Goal: Task Accomplishment & Management: Use online tool/utility

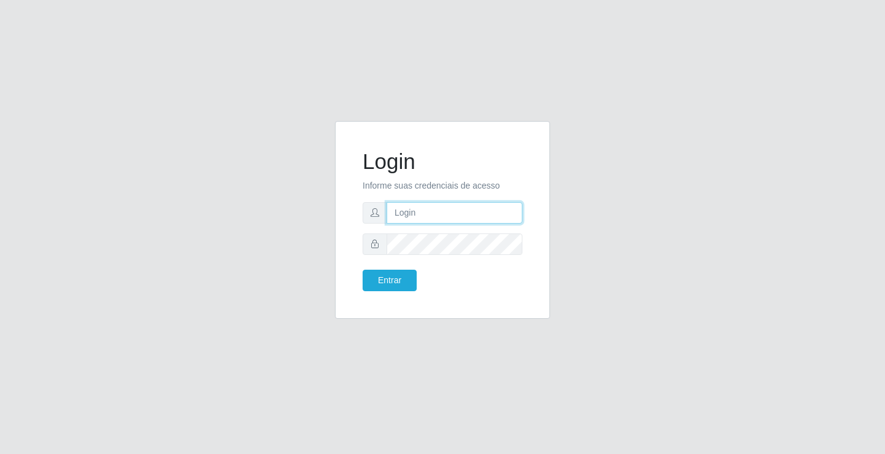
click at [450, 223] on input "text" at bounding box center [455, 213] width 136 height 22
type input "[PERSON_NAME]"
click at [363, 270] on button "Entrar" at bounding box center [390, 281] width 54 height 22
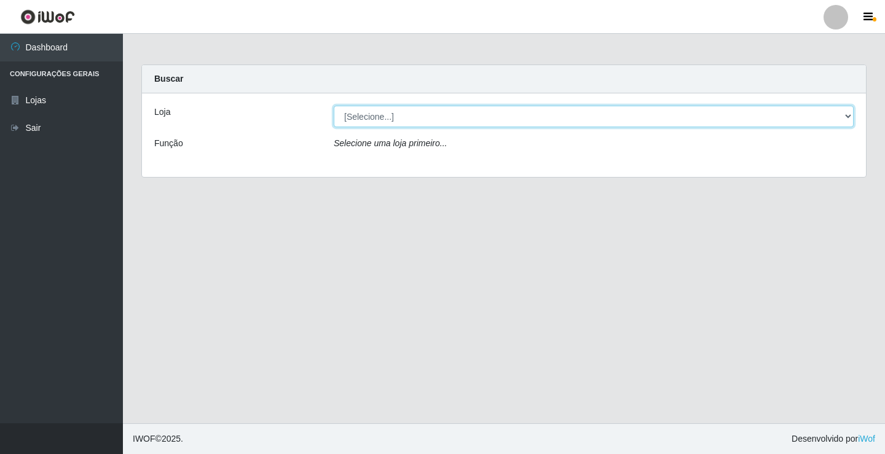
click at [423, 114] on select "[Selecione...] Ideal - Conceição" at bounding box center [594, 117] width 520 height 22
select select "231"
click at [334, 106] on select "[Selecione...] Ideal - Conceição" at bounding box center [594, 117] width 520 height 22
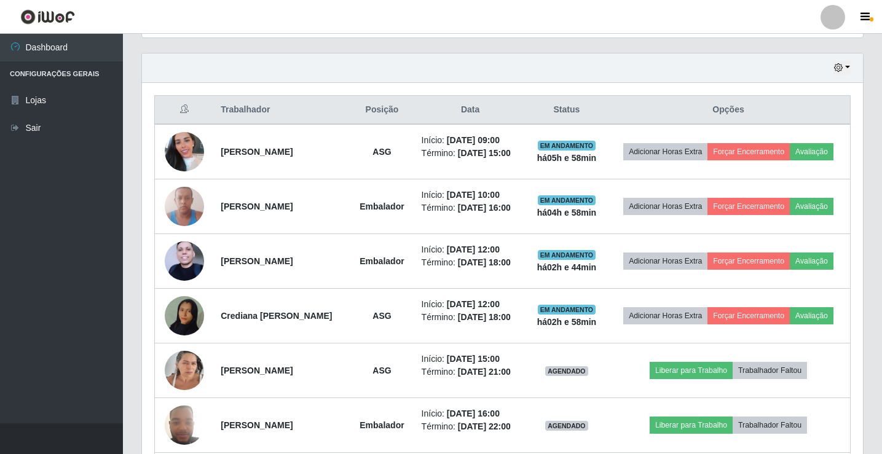
scroll to position [430, 0]
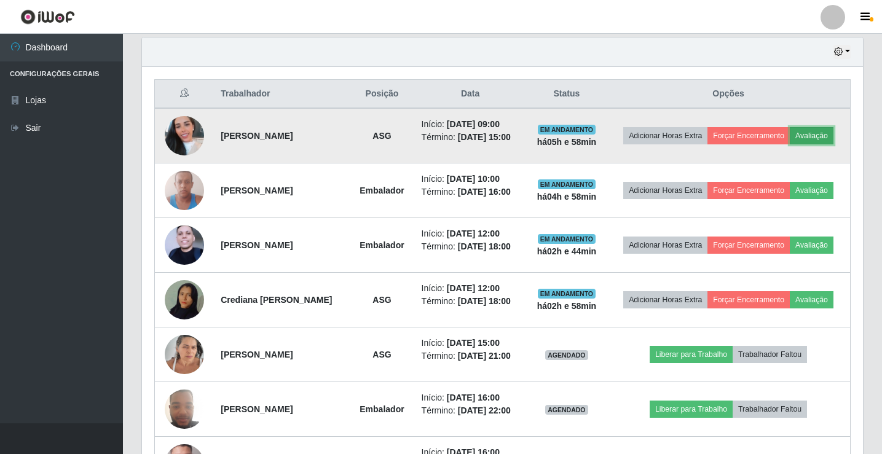
click at [790, 144] on button "Avaliação" at bounding box center [812, 135] width 44 height 17
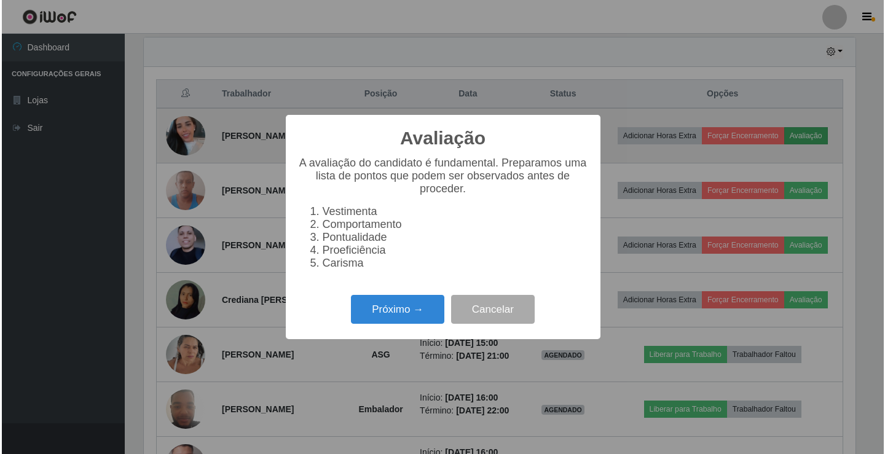
scroll to position [255, 715]
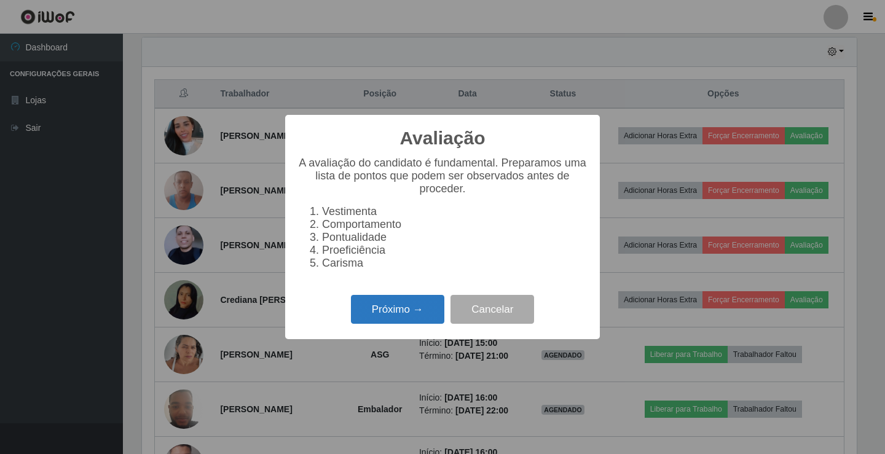
click at [397, 312] on button "Próximo →" at bounding box center [397, 309] width 93 height 29
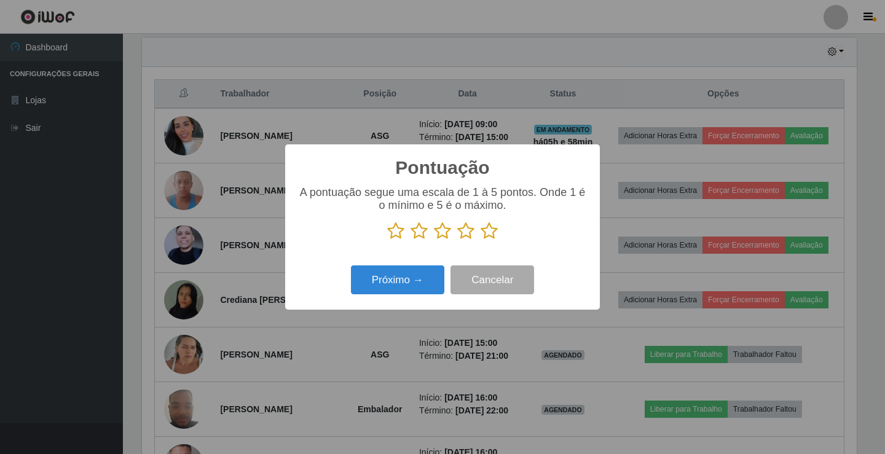
drag, startPoint x: 444, startPoint y: 230, endPoint x: 433, endPoint y: 236, distance: 12.7
click at [442, 230] on icon at bounding box center [442, 231] width 17 height 18
click at [434, 240] on input "radio" at bounding box center [434, 240] width 0 height 0
click at [421, 275] on button "Próximo →" at bounding box center [397, 279] width 93 height 29
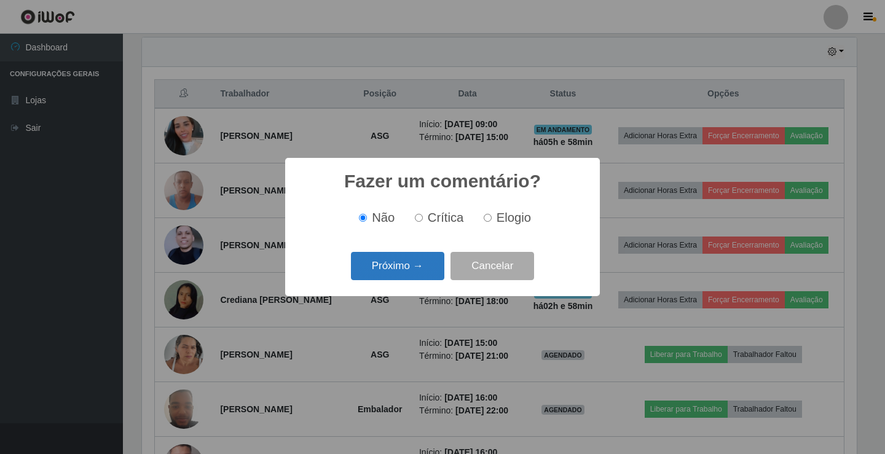
click at [418, 275] on button "Próximo →" at bounding box center [397, 266] width 93 height 29
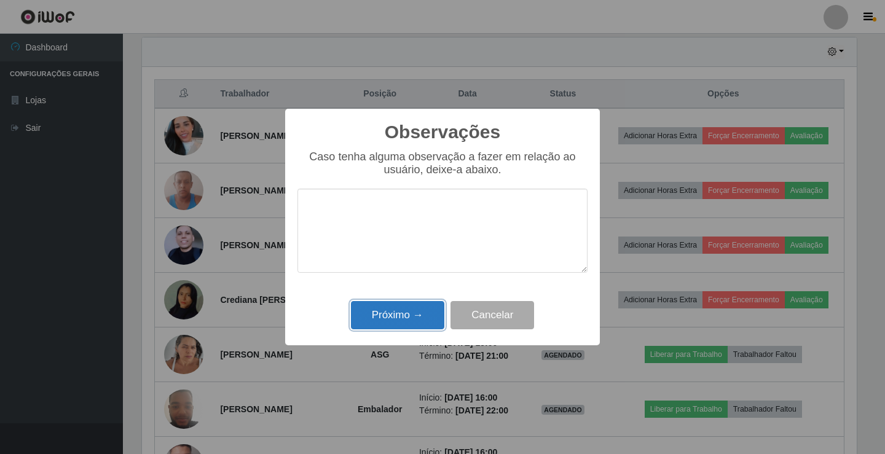
click at [422, 313] on button "Próximo →" at bounding box center [397, 315] width 93 height 29
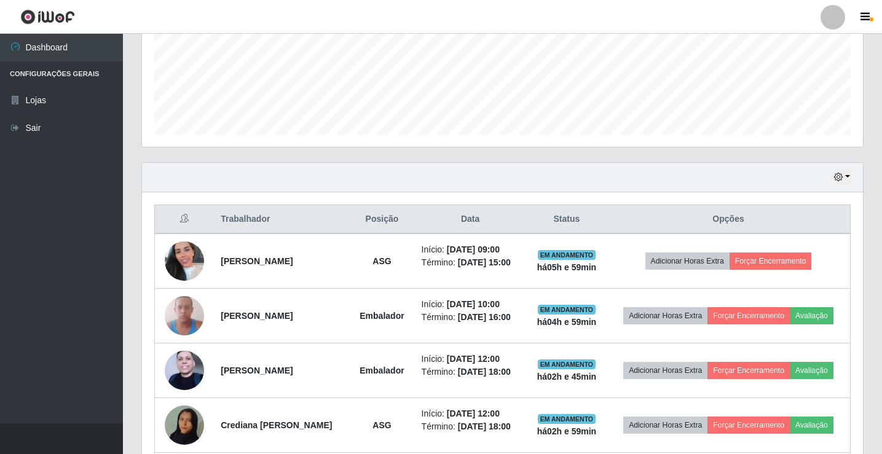
scroll to position [246, 0]
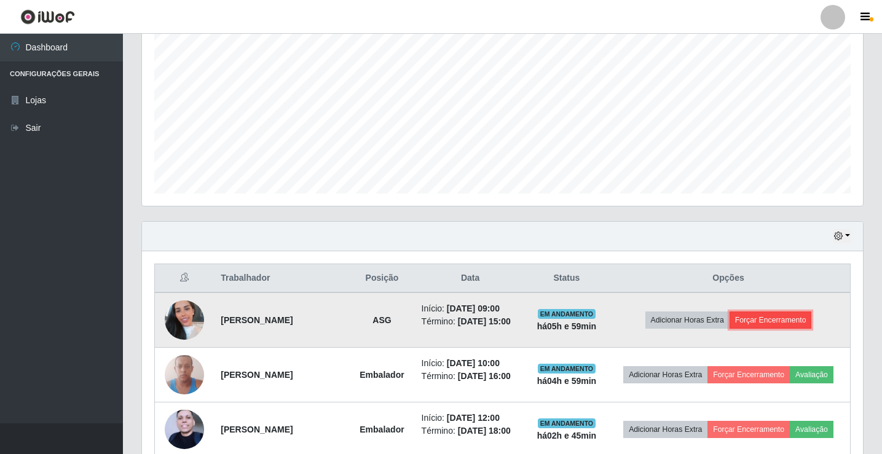
click at [782, 321] on button "Forçar Encerramento" at bounding box center [770, 320] width 82 height 17
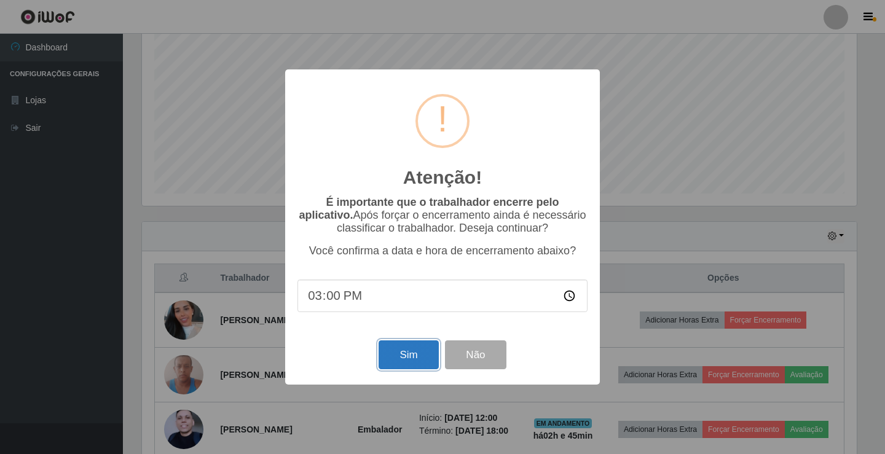
click at [410, 353] on button "Sim" at bounding box center [409, 354] width 60 height 29
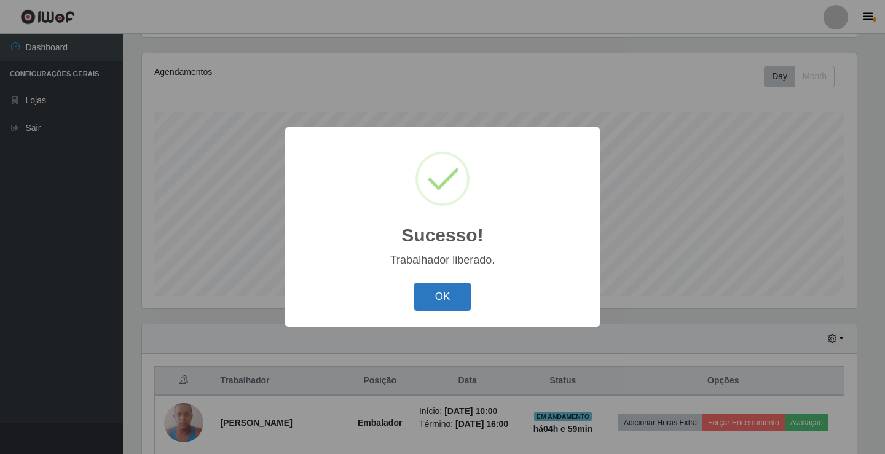
click at [456, 294] on button "OK" at bounding box center [442, 297] width 57 height 29
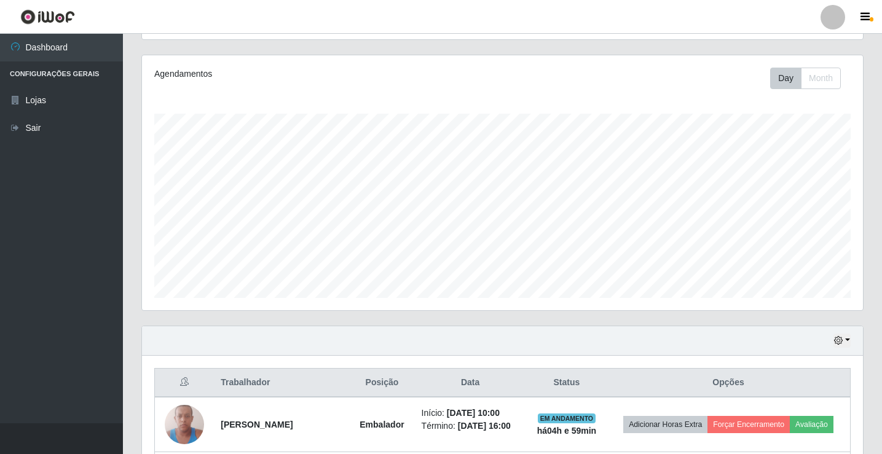
scroll to position [82, 0]
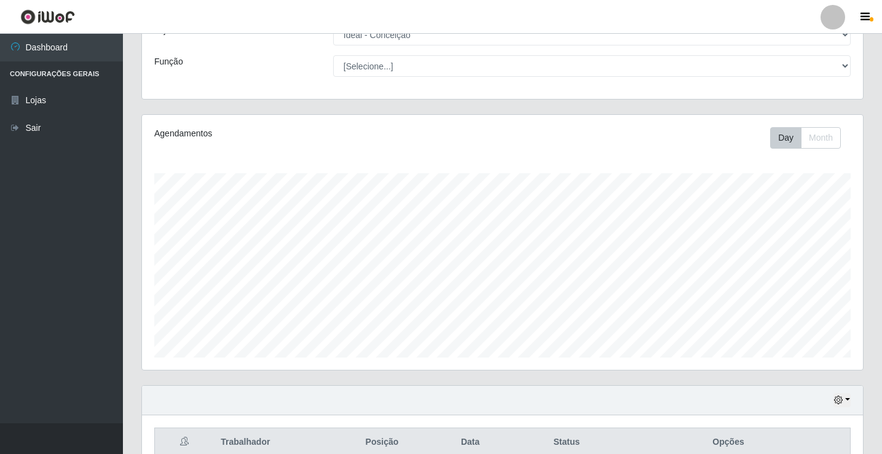
click at [834, 22] on div at bounding box center [832, 17] width 25 height 25
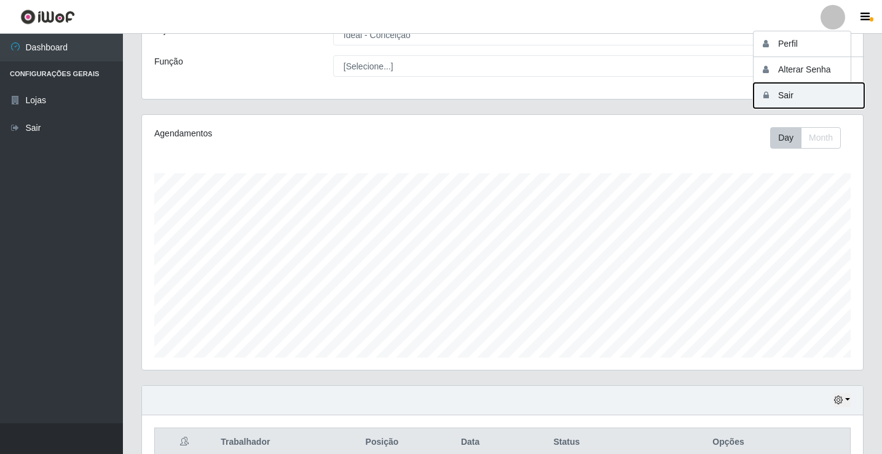
click at [804, 103] on button "Sair" at bounding box center [808, 95] width 111 height 25
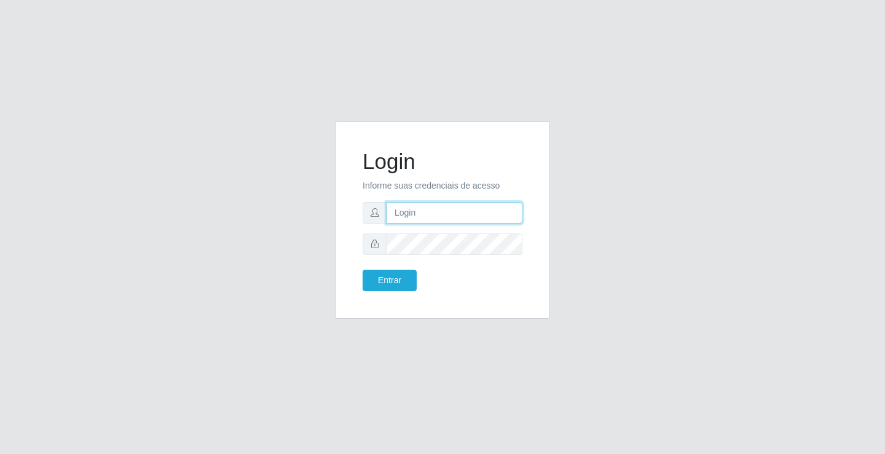
click at [486, 216] on input "text" at bounding box center [455, 213] width 136 height 22
type input "[PERSON_NAME]"
click at [363, 270] on button "Entrar" at bounding box center [390, 281] width 54 height 22
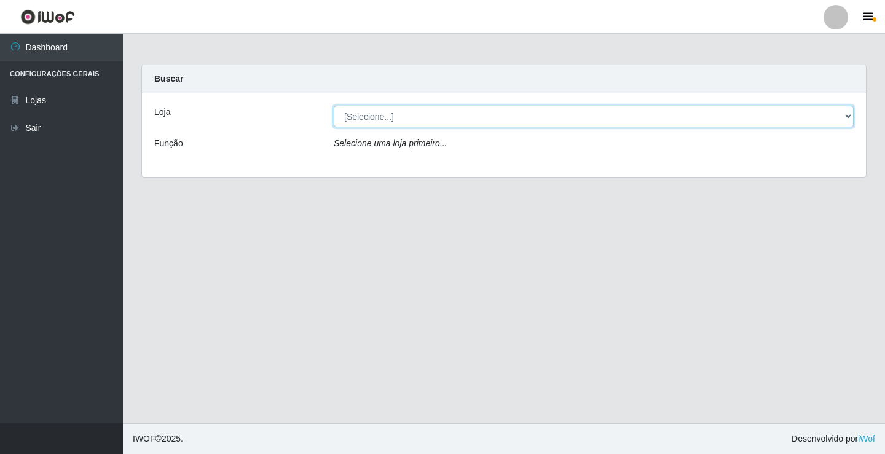
click at [440, 116] on select "[Selecione...] Ideal - Conceição" at bounding box center [594, 117] width 520 height 22
select select "231"
click at [334, 106] on select "[Selecione...] Ideal - Conceição" at bounding box center [594, 117] width 520 height 22
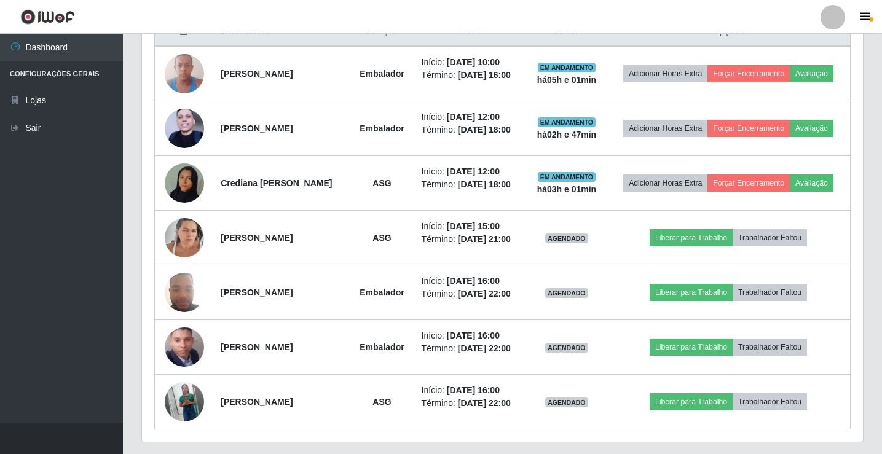
scroll to position [553, 0]
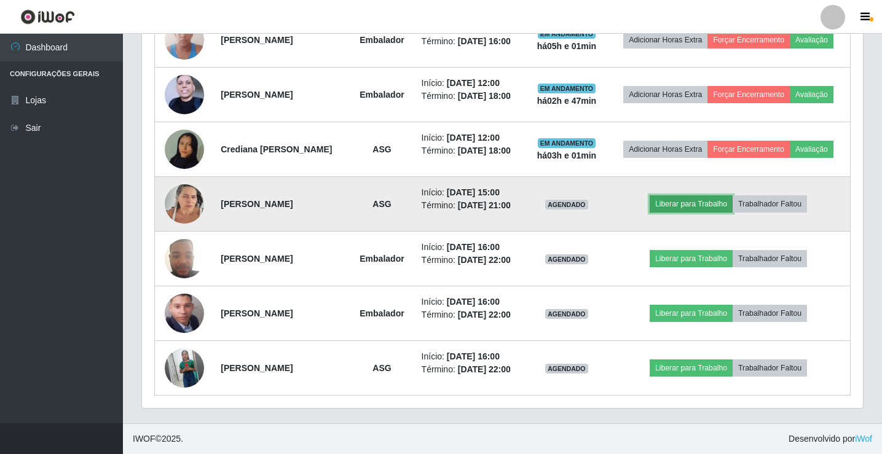
click at [700, 210] on button "Liberar para Trabalho" at bounding box center [690, 203] width 83 height 17
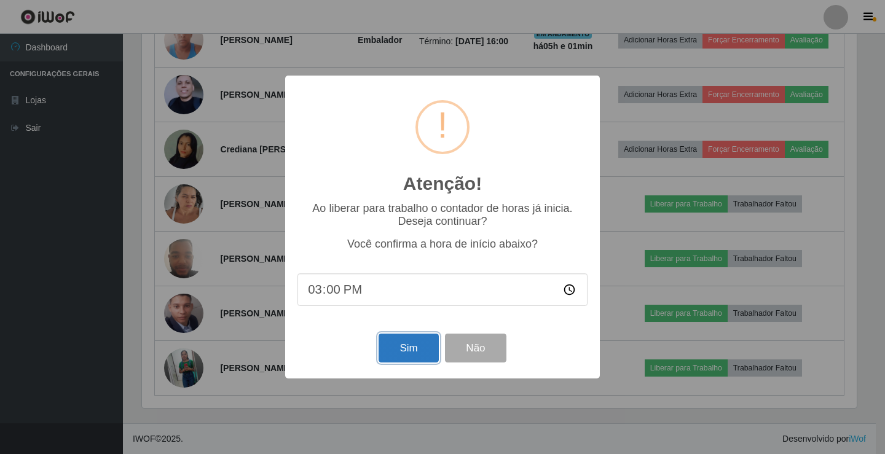
click at [413, 348] on button "Sim" at bounding box center [409, 348] width 60 height 29
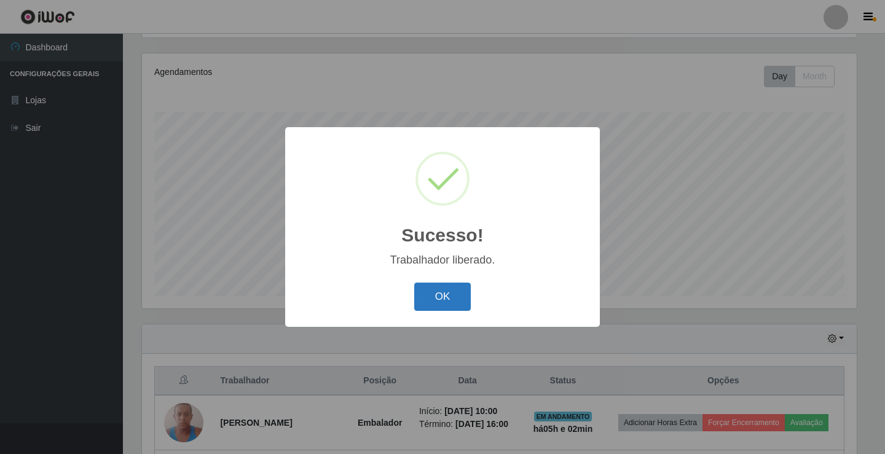
click at [430, 298] on button "OK" at bounding box center [442, 297] width 57 height 29
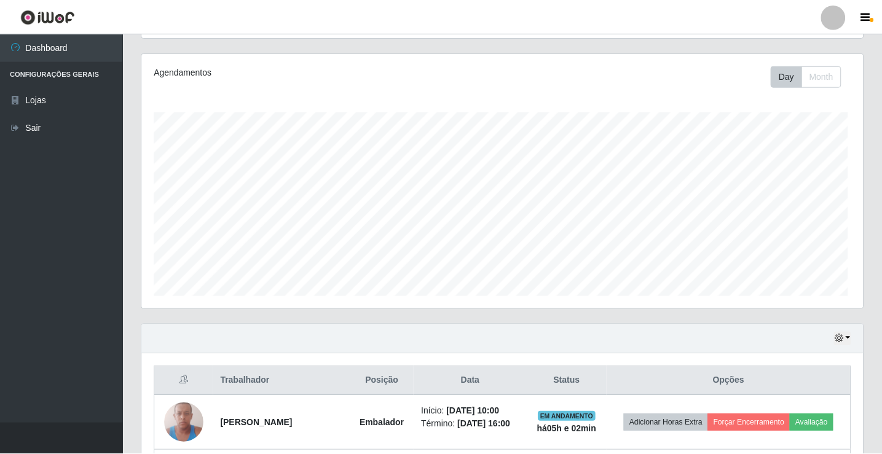
scroll to position [255, 721]
click at [835, 26] on div at bounding box center [832, 17] width 25 height 25
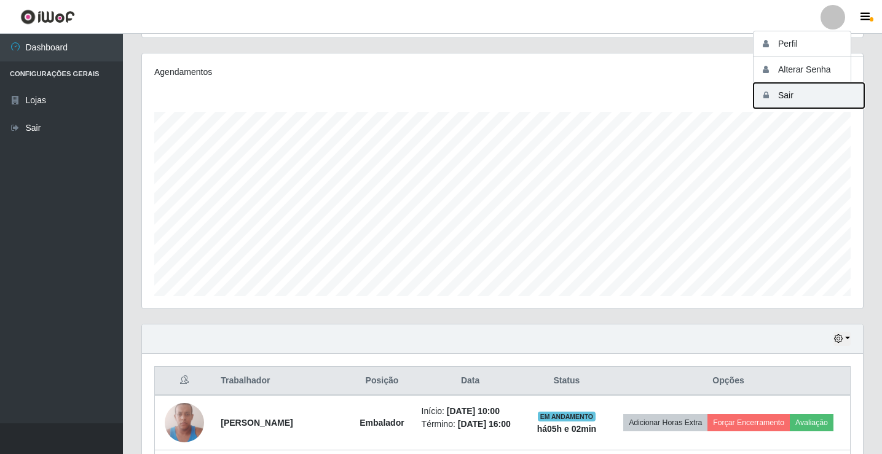
click at [827, 99] on button "Sair" at bounding box center [808, 95] width 111 height 25
